Goal: Task Accomplishment & Management: Manage account settings

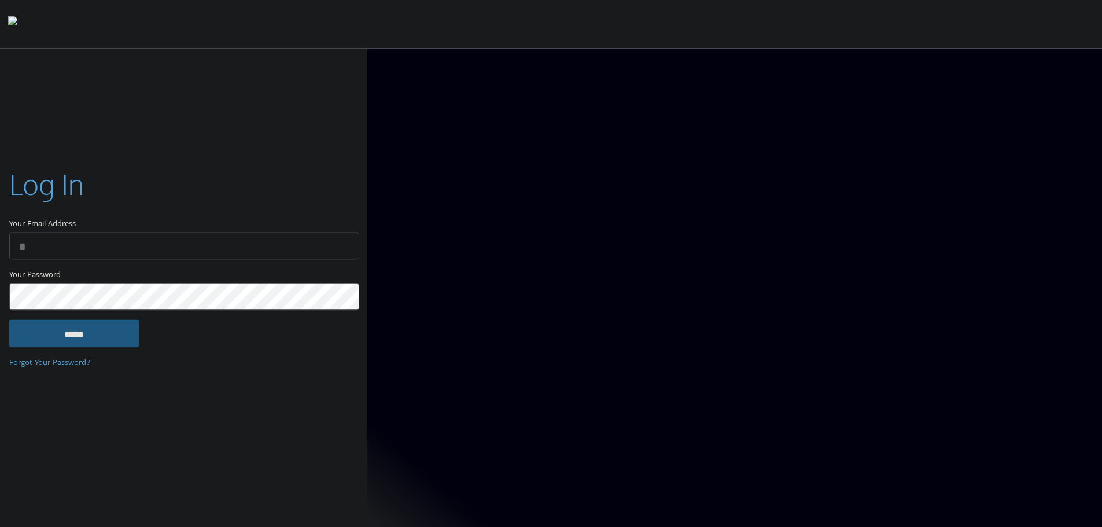
type input "**********"
click at [120, 340] on input "******" at bounding box center [74, 333] width 130 height 28
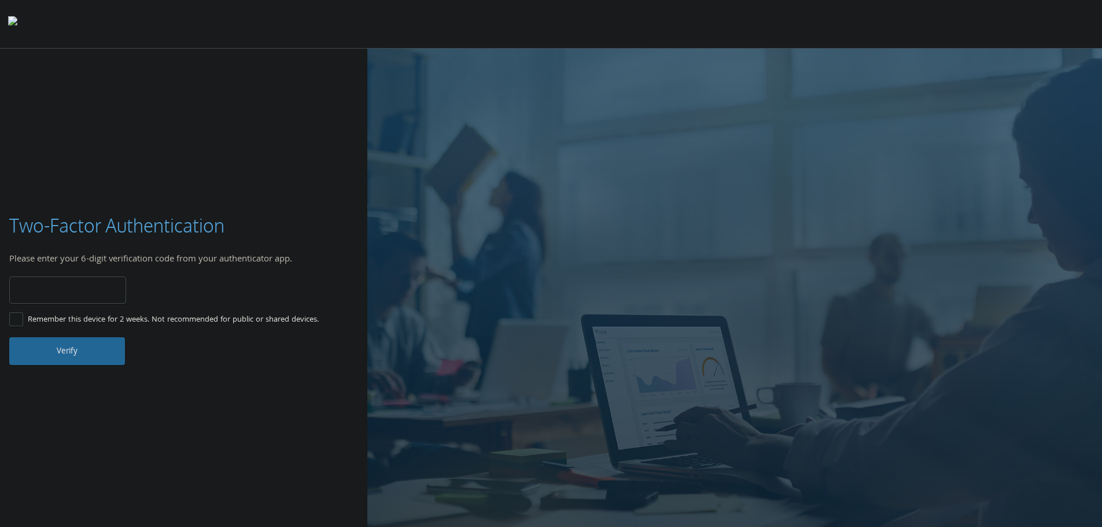
type input "******"
